Goal: Information Seeking & Learning: Learn about a topic

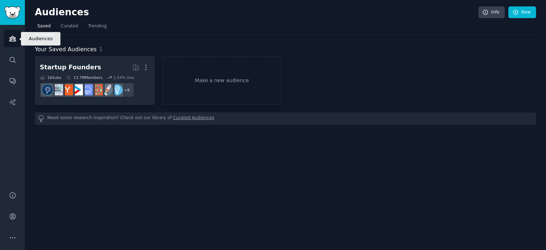
click at [14, 35] on icon "Sidebar" at bounding box center [12, 38] width 7 height 7
click at [68, 28] on span "Curated" at bounding box center [69, 26] width 17 height 6
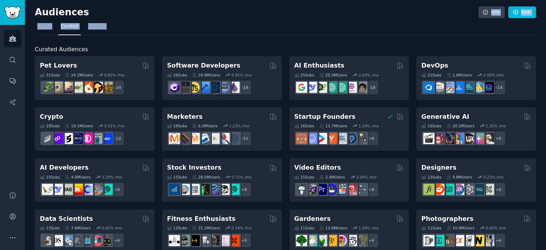
drag, startPoint x: 139, startPoint y: 25, endPoint x: 194, endPoint y: 8, distance: 57.7
click at [293, 12] on h2 "Audiences" at bounding box center [256, 12] width 443 height 11
click at [40, 25] on span "Saved" at bounding box center [43, 26] width 13 height 6
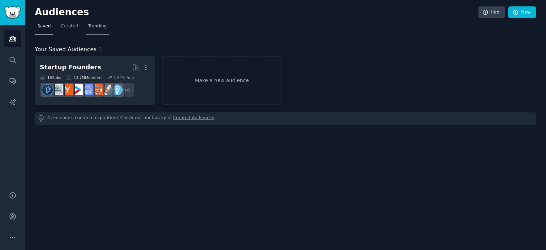
click at [98, 25] on span "Trending" at bounding box center [97, 26] width 18 height 6
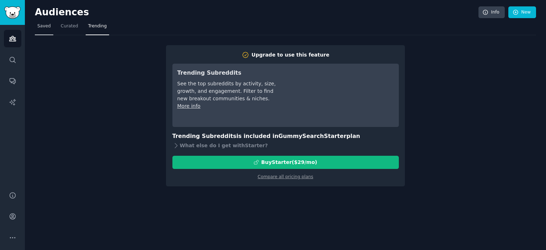
click at [51, 27] on link "Saved" at bounding box center [44, 28] width 18 height 15
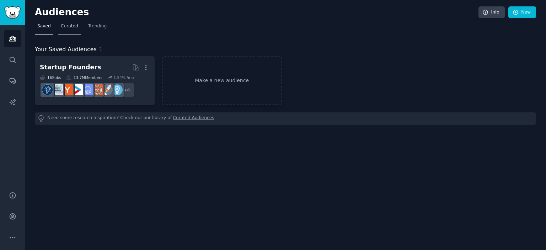
click at [63, 26] on span "Curated" at bounding box center [69, 26] width 17 height 6
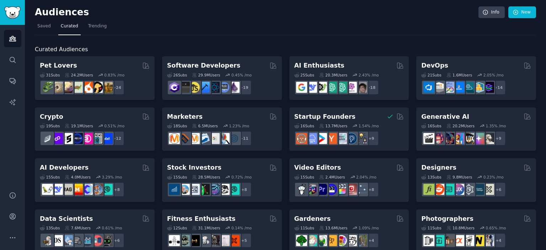
drag, startPoint x: 119, startPoint y: 69, endPoint x: 162, endPoint y: 42, distance: 51.3
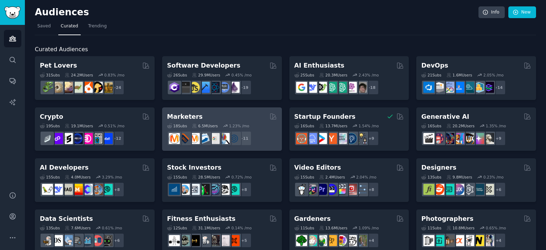
click at [264, 120] on div "Marketers" at bounding box center [222, 116] width 110 height 9
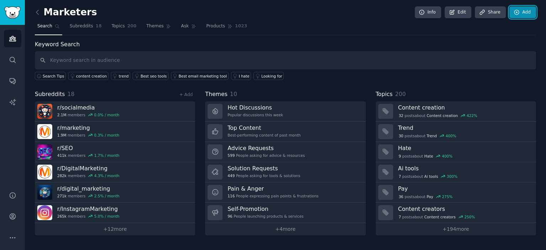
click at [523, 11] on link "Add" at bounding box center [522, 12] width 27 height 12
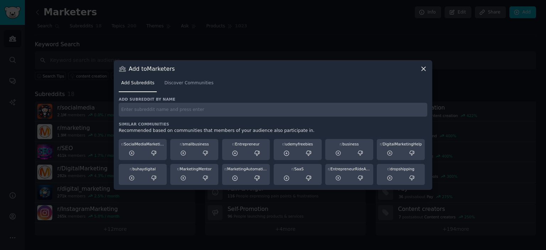
click at [253, 114] on input "text" at bounding box center [273, 110] width 308 height 14
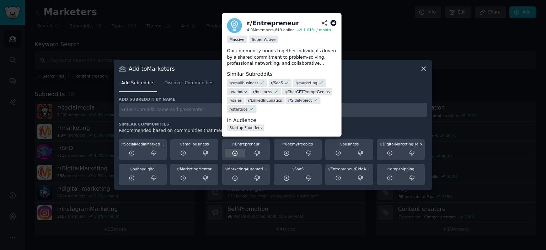
click at [232, 153] on icon at bounding box center [234, 153] width 5 height 5
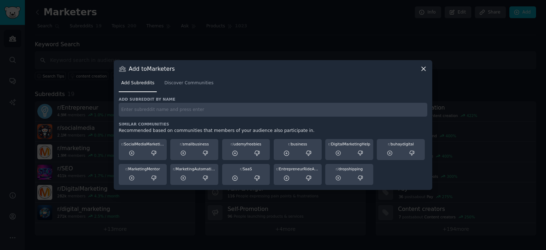
click at [317, 108] on input "text" at bounding box center [273, 110] width 308 height 14
type input "market"
click at [480, 81] on div at bounding box center [273, 125] width 546 height 250
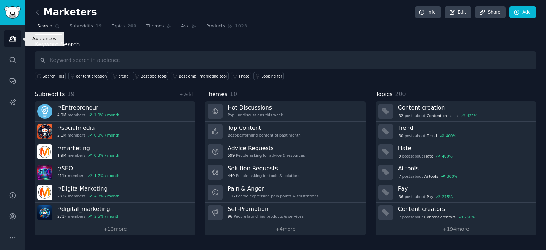
click at [13, 35] on icon "Sidebar" at bounding box center [12, 38] width 7 height 7
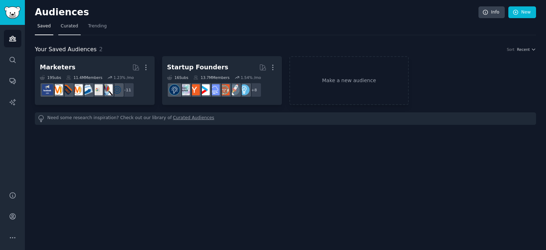
click at [63, 28] on span "Curated" at bounding box center [69, 26] width 17 height 6
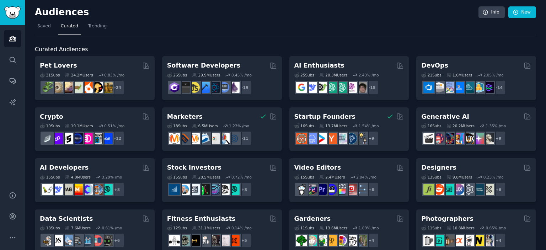
click at [355, 28] on nav "Saved Curated Trending" at bounding box center [285, 28] width 501 height 15
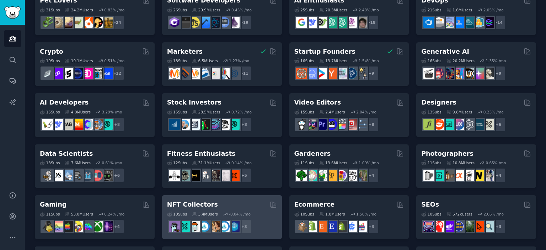
scroll to position [107, 0]
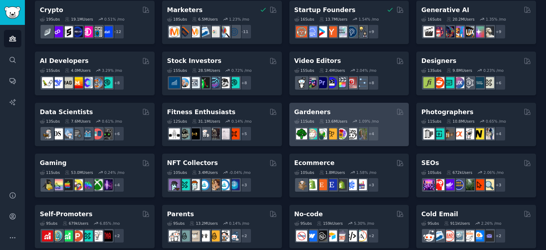
click at [358, 112] on div "Gardeners" at bounding box center [349, 112] width 110 height 9
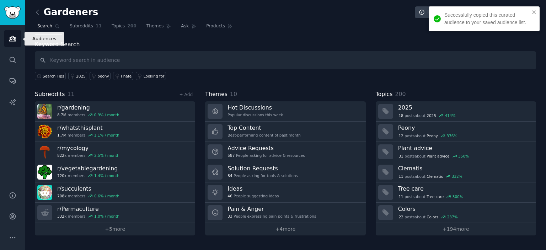
click at [12, 37] on icon "Sidebar" at bounding box center [12, 38] width 7 height 7
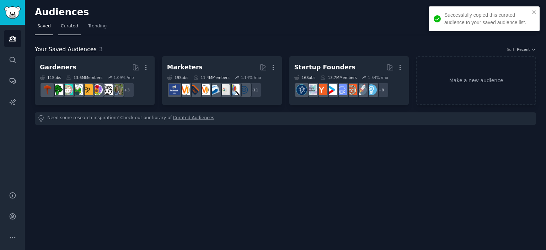
click at [65, 31] on link "Curated" at bounding box center [69, 28] width 22 height 15
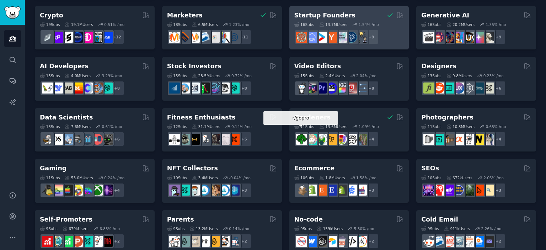
scroll to position [107, 0]
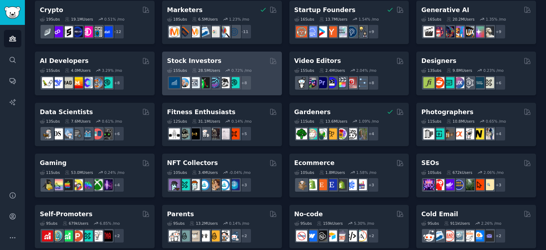
click at [229, 60] on div "Stock Investors" at bounding box center [222, 60] width 110 height 9
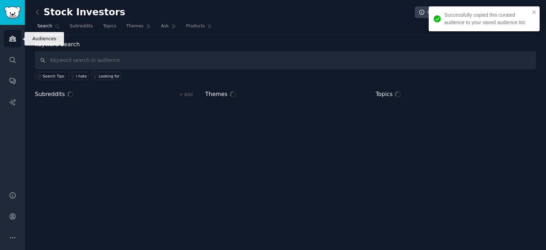
click at [13, 38] on icon "Sidebar" at bounding box center [12, 38] width 7 height 7
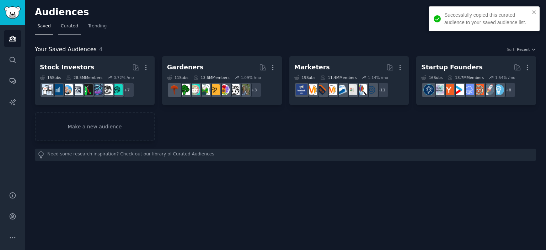
click at [69, 25] on span "Curated" at bounding box center [69, 26] width 17 height 6
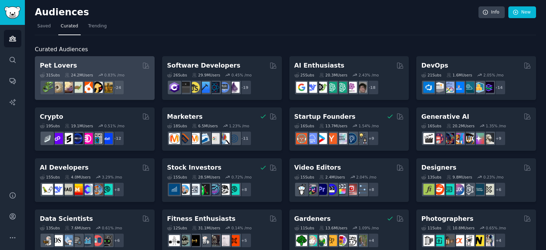
click at [119, 66] on div "Pet Lovers" at bounding box center [95, 65] width 110 height 9
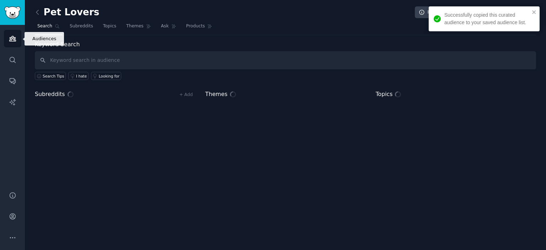
click at [12, 39] on icon "Sidebar" at bounding box center [12, 38] width 6 height 5
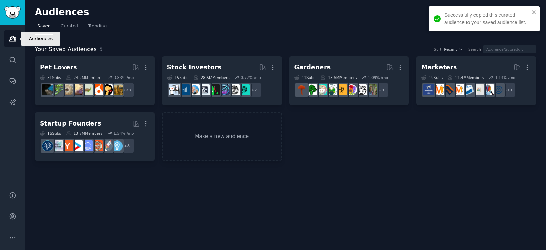
click at [7, 36] on link "Audiences" at bounding box center [12, 38] width 17 height 17
click at [67, 21] on link "Curated" at bounding box center [69, 28] width 22 height 15
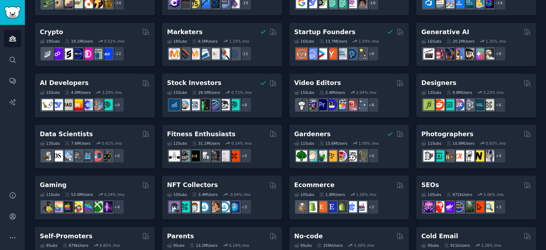
scroll to position [107, 0]
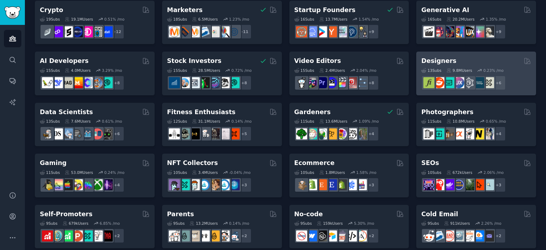
click at [465, 64] on div "Designers" at bounding box center [476, 60] width 110 height 9
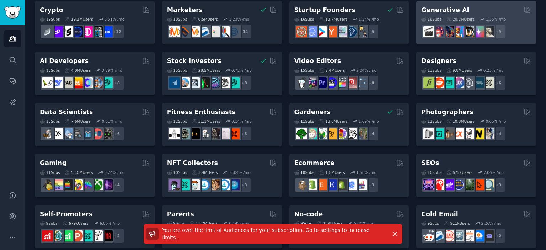
click at [476, 12] on div "Generative AI" at bounding box center [476, 10] width 110 height 9
click at [525, 10] on icon at bounding box center [526, 9] width 7 height 7
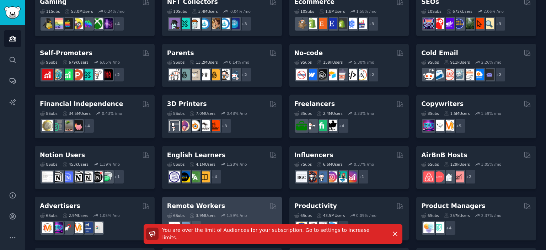
scroll to position [318, 0]
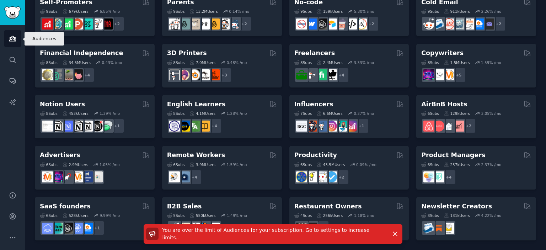
click at [7, 36] on link "Audiences" at bounding box center [12, 38] width 17 height 17
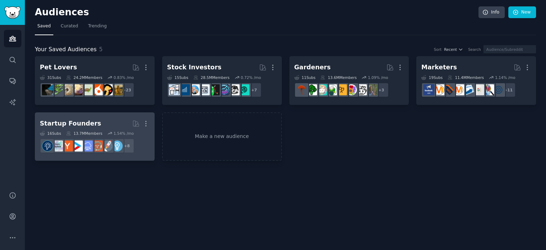
click at [119, 135] on div "1.54 % /mo" at bounding box center [123, 133] width 20 height 5
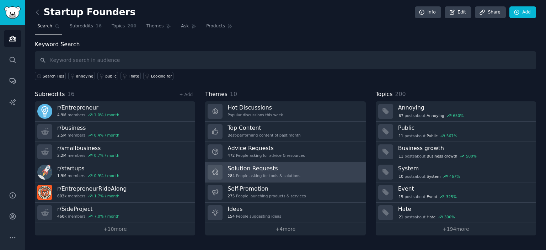
click at [267, 166] on h3 "Solution Requests" at bounding box center [263, 167] width 72 height 7
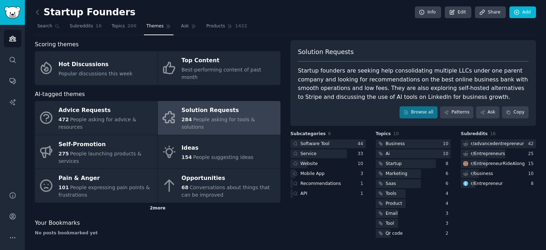
click at [154, 202] on div "2 more" at bounding box center [157, 207] width 245 height 11
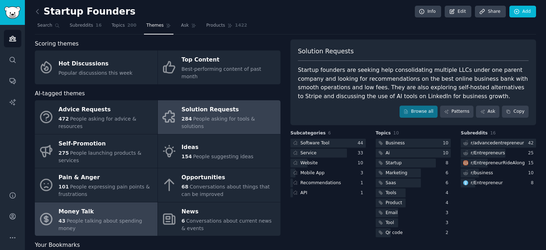
scroll to position [1, 0]
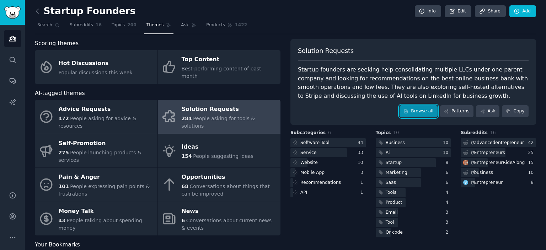
click at [422, 108] on link "Browse all" at bounding box center [418, 111] width 38 height 12
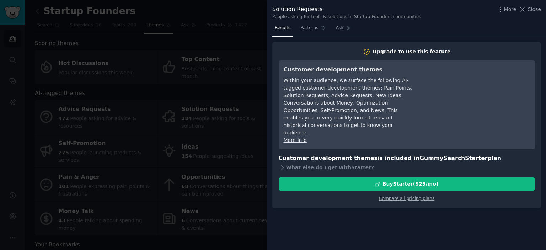
click at [251, 47] on div at bounding box center [273, 125] width 546 height 250
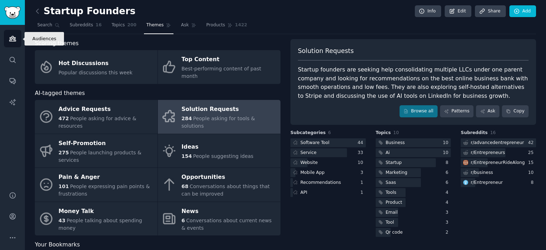
click at [11, 39] on icon "Sidebar" at bounding box center [12, 38] width 6 height 5
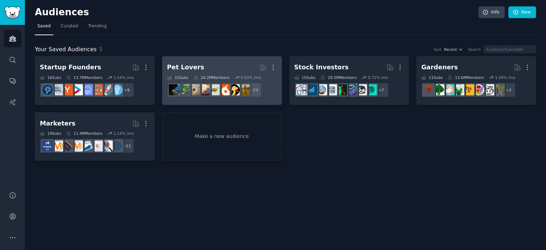
click at [205, 76] on div "24.2M Members" at bounding box center [211, 77] width 36 height 5
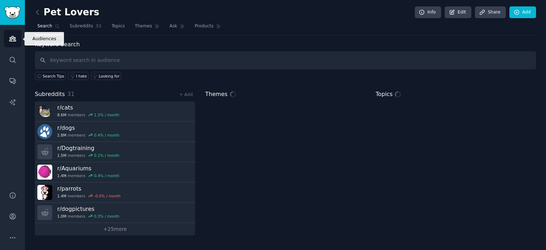
click at [11, 37] on icon "Sidebar" at bounding box center [12, 38] width 6 height 5
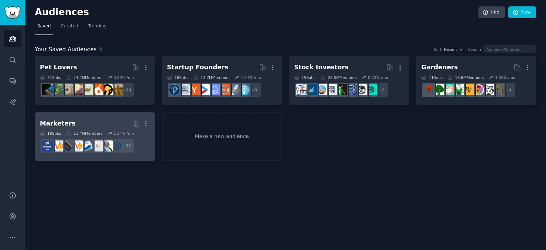
click at [105, 125] on h2 "Marketers More" at bounding box center [95, 123] width 110 height 12
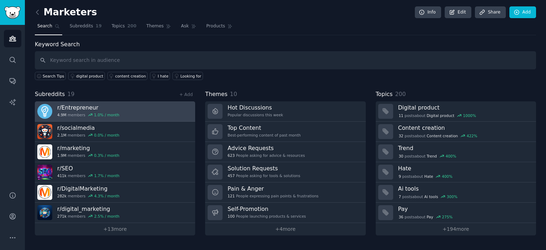
click at [98, 107] on h3 "r/ Entrepreneur" at bounding box center [88, 107] width 62 height 7
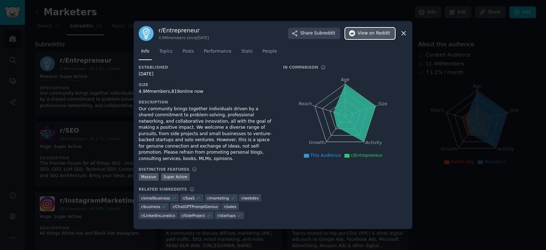
click at [358, 37] on button "View on Reddit" at bounding box center [370, 33] width 50 height 11
